Goal: Information Seeking & Learning: Learn about a topic

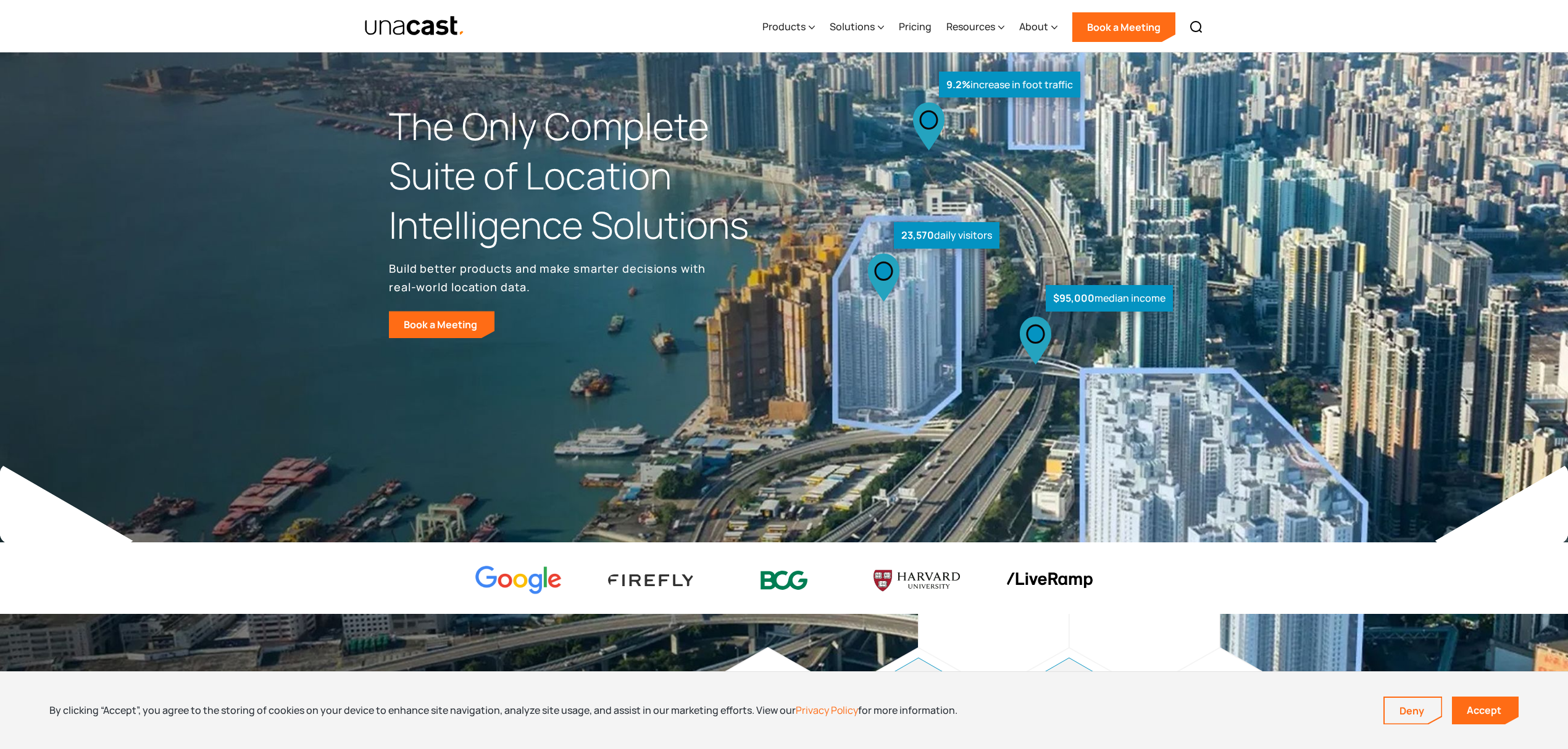
drag, startPoint x: 522, startPoint y: 3, endPoint x: 1399, endPoint y: 27, distance: 877.3
click at [1406, 25] on div "What are you looking for? ****** Products Location Intelligence Global Location…" at bounding box center [784, 26] width 1568 height 53
click at [429, 27] on img "home" at bounding box center [415, 26] width 100 height 22
click at [781, 23] on div "Products" at bounding box center [784, 26] width 43 height 15
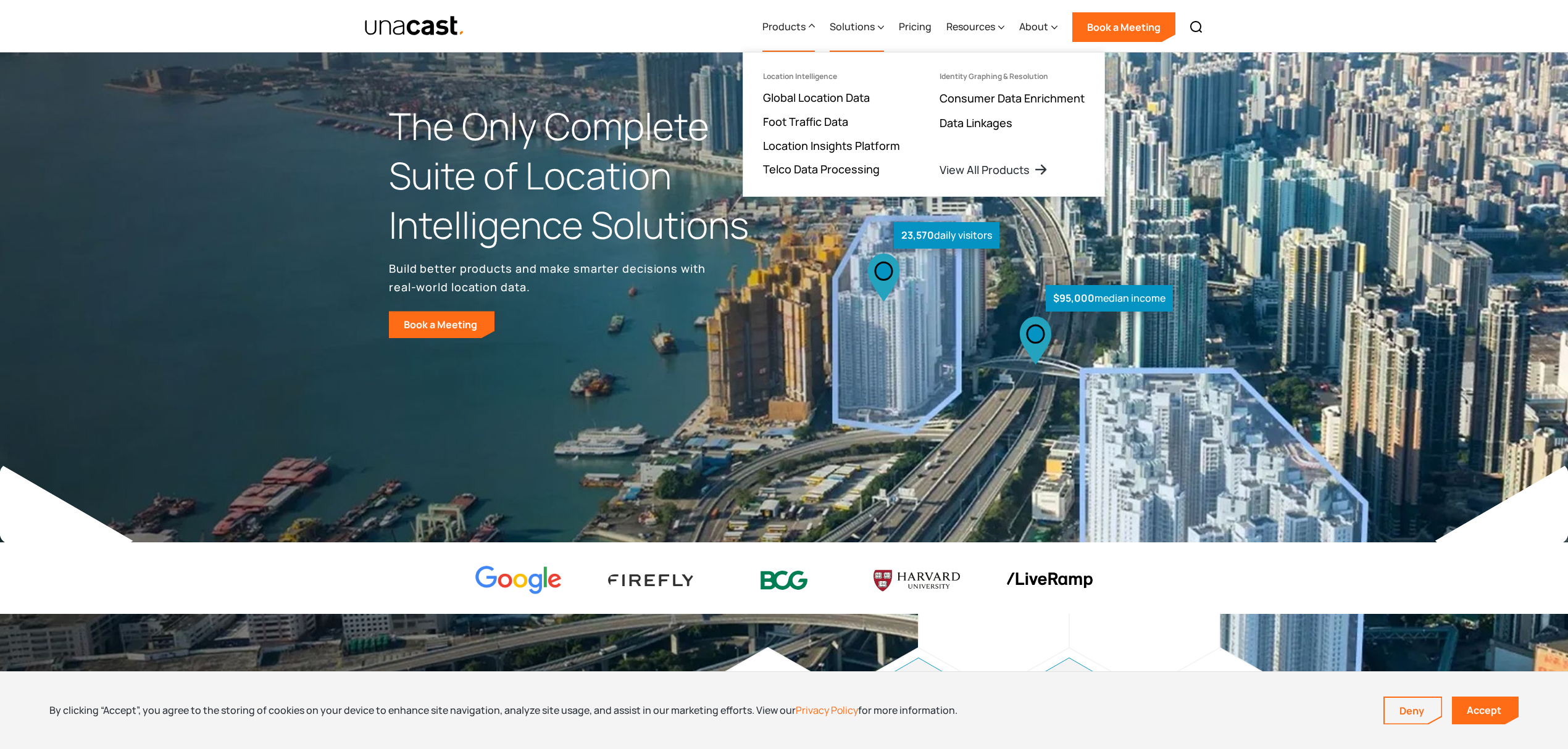
click at [857, 26] on div "Solutions" at bounding box center [852, 26] width 45 height 15
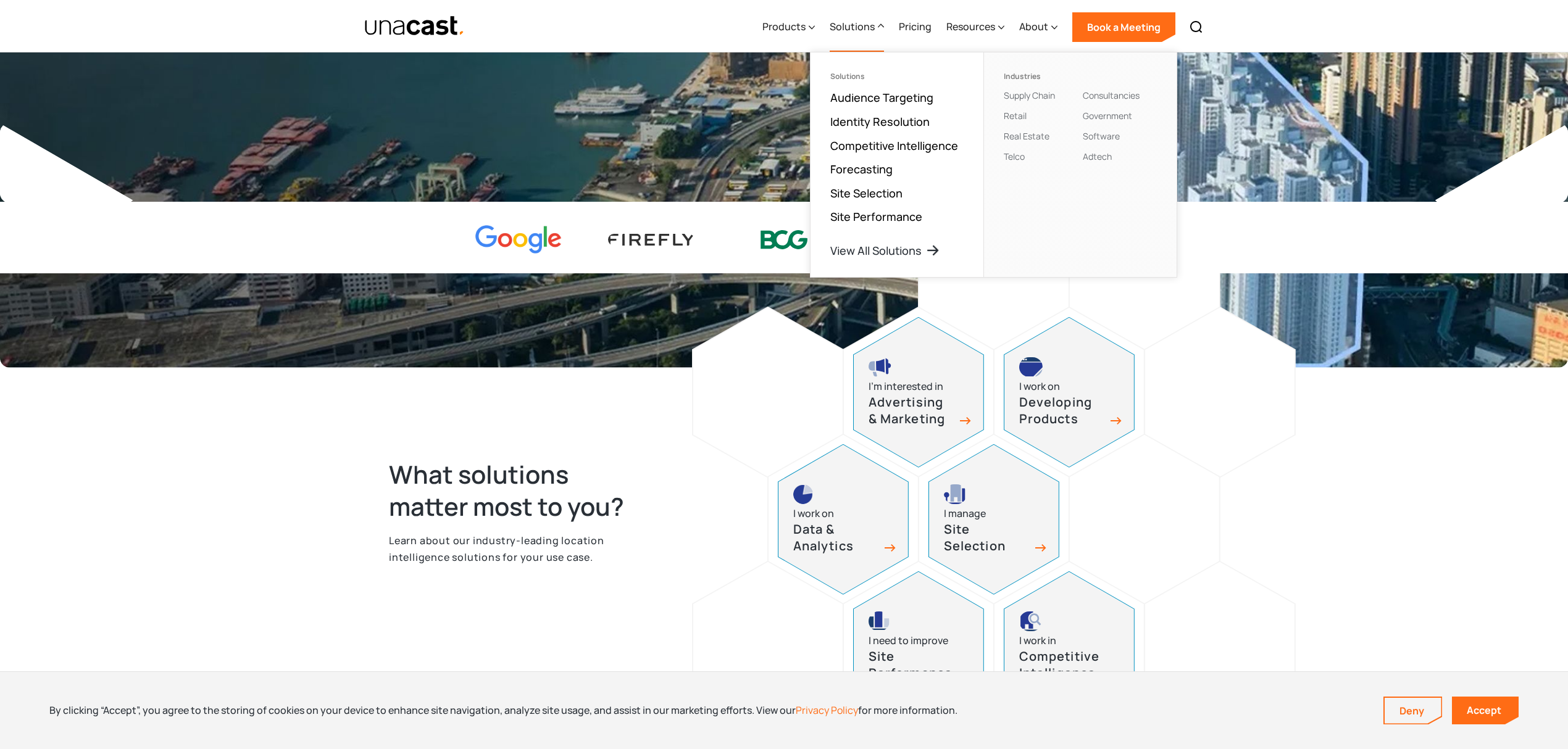
scroll to position [329, 0]
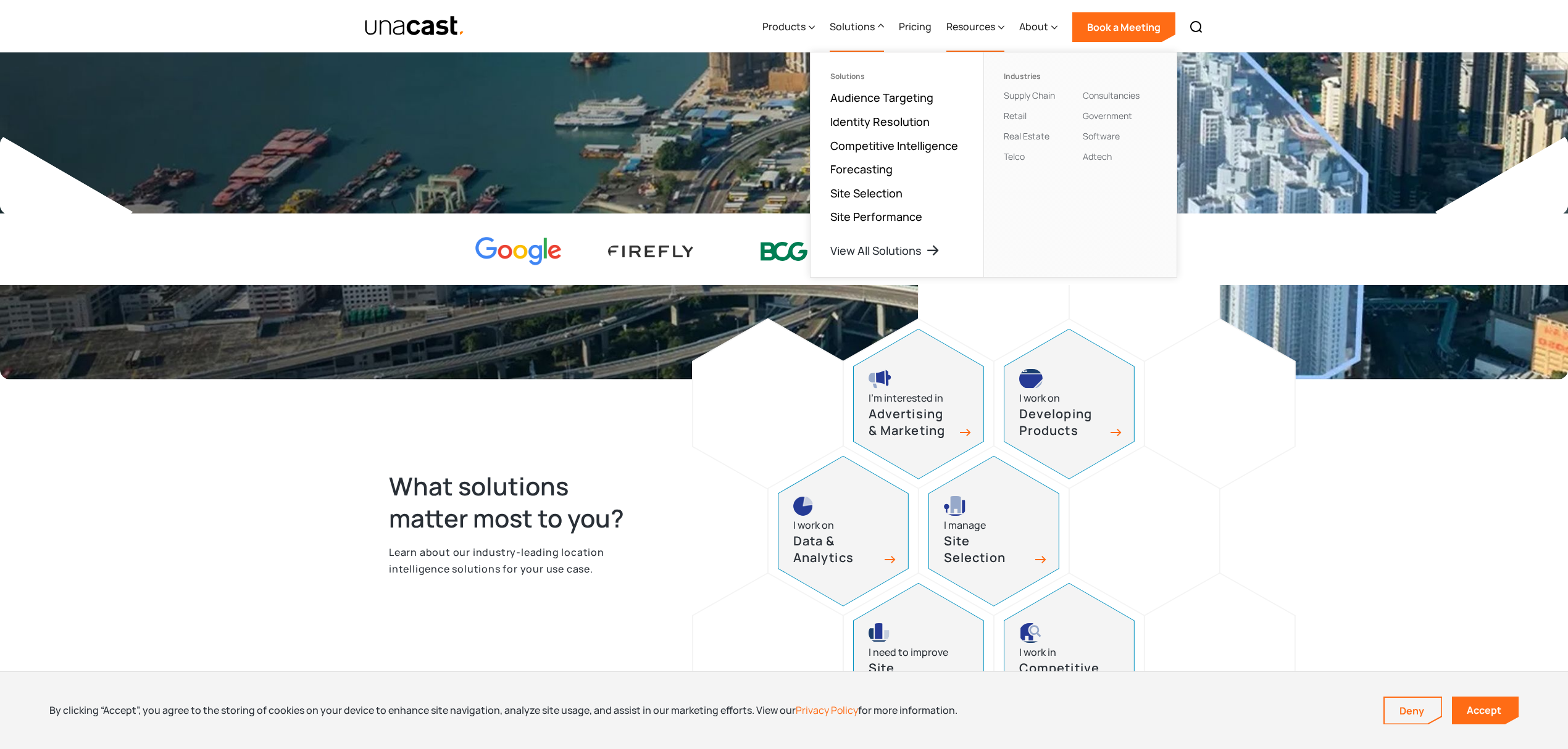
click at [977, 28] on div "Resources" at bounding box center [971, 26] width 49 height 15
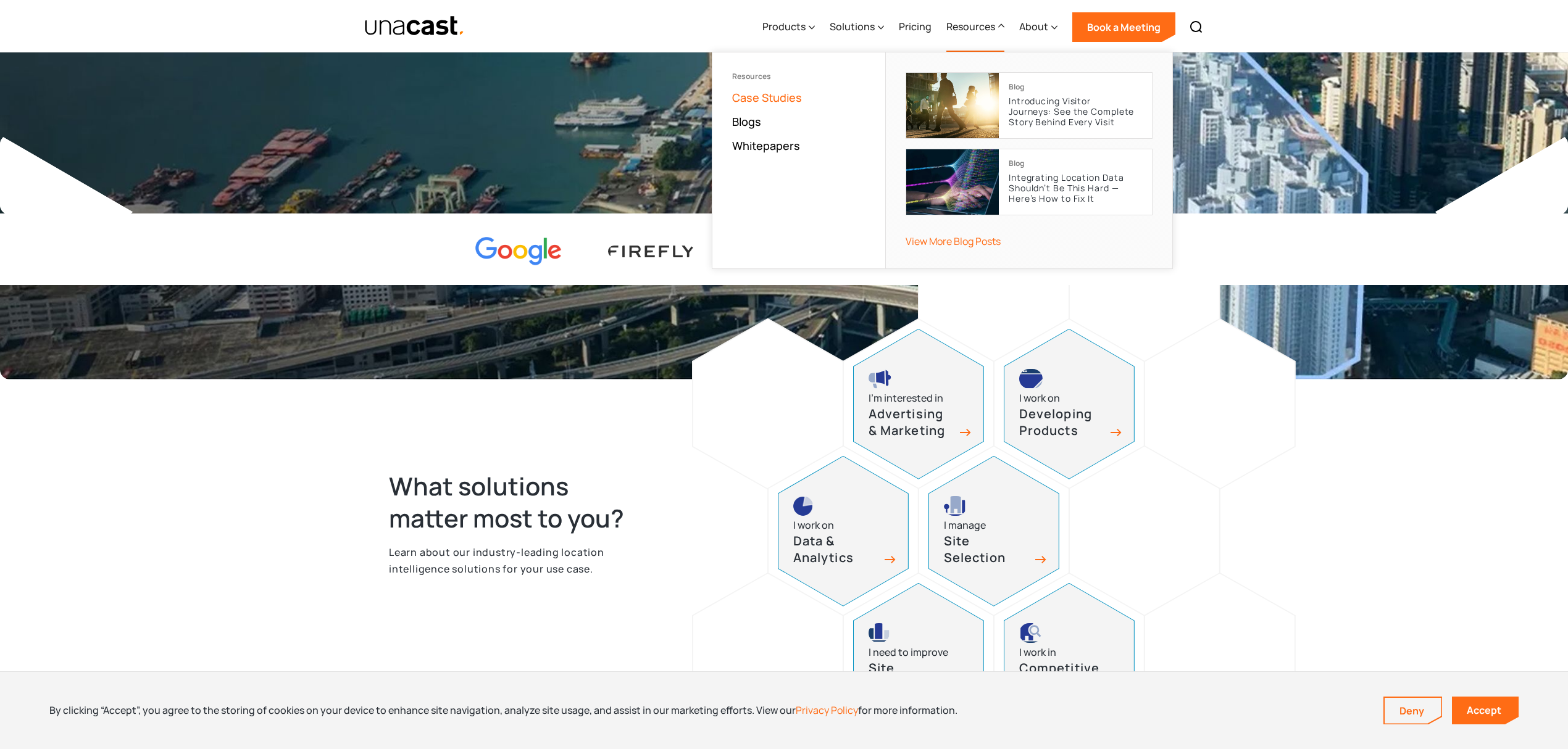
click at [776, 102] on link "Case Studies" at bounding box center [767, 97] width 70 height 15
